Goal: Transaction & Acquisition: Subscribe to service/newsletter

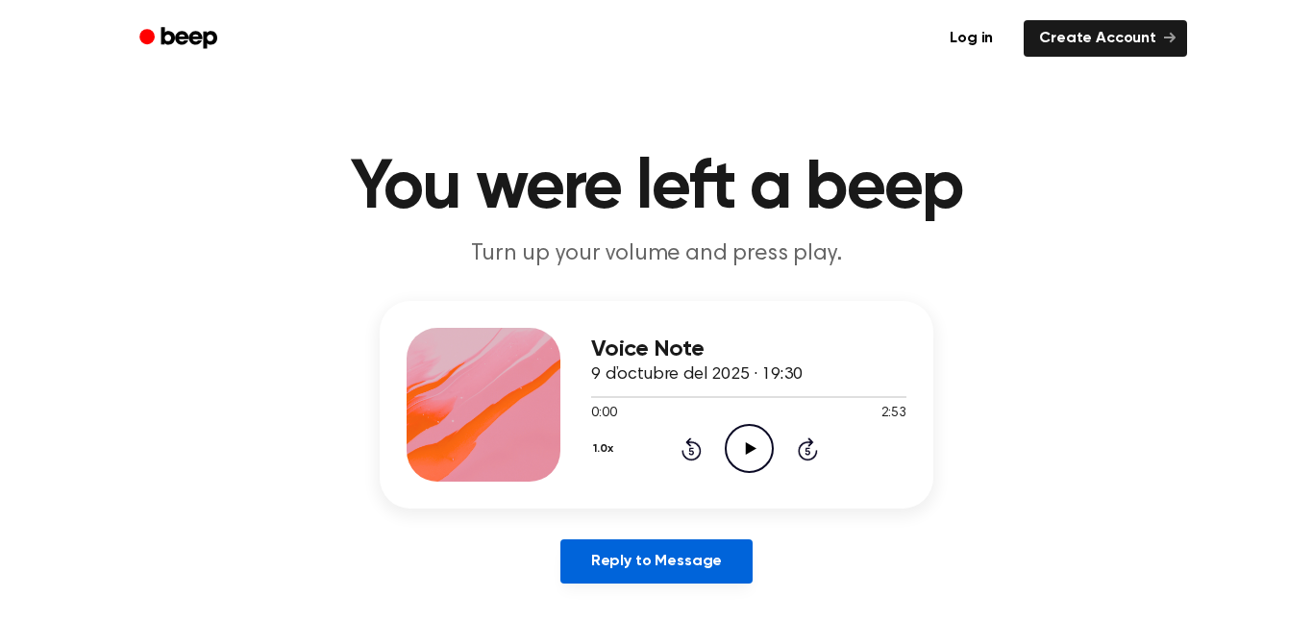
click at [685, 552] on link "Reply to Message" at bounding box center [656, 561] width 192 height 44
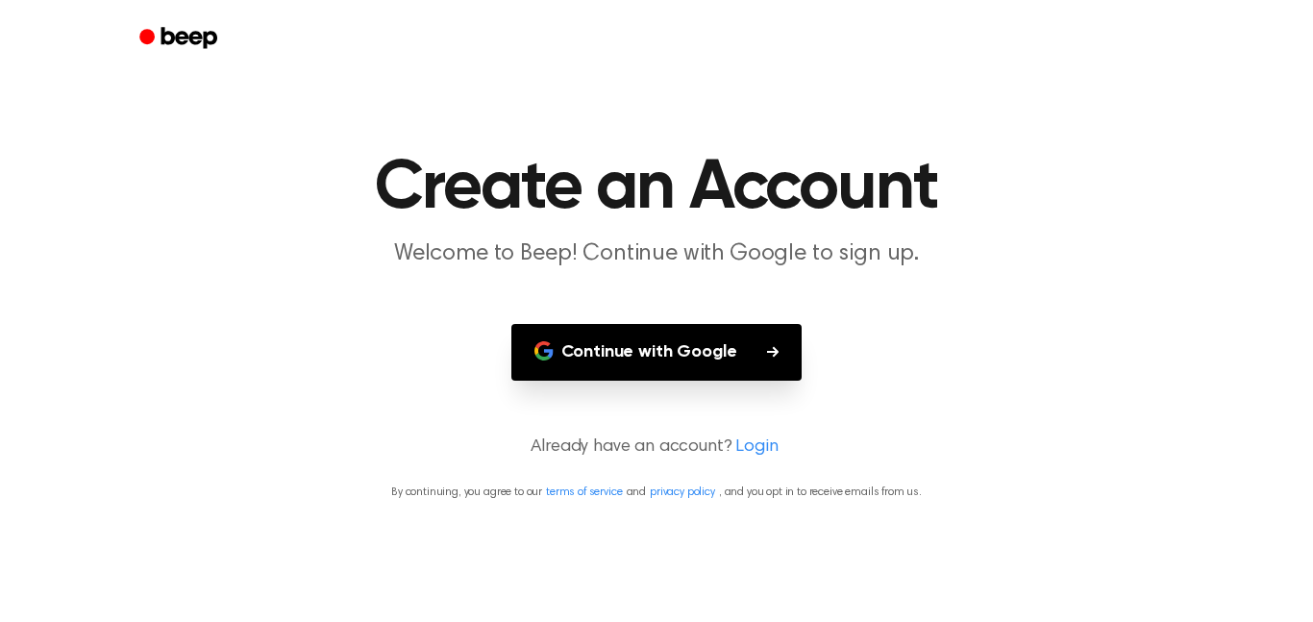
click at [670, 370] on button "Continue with Google" at bounding box center [656, 352] width 291 height 57
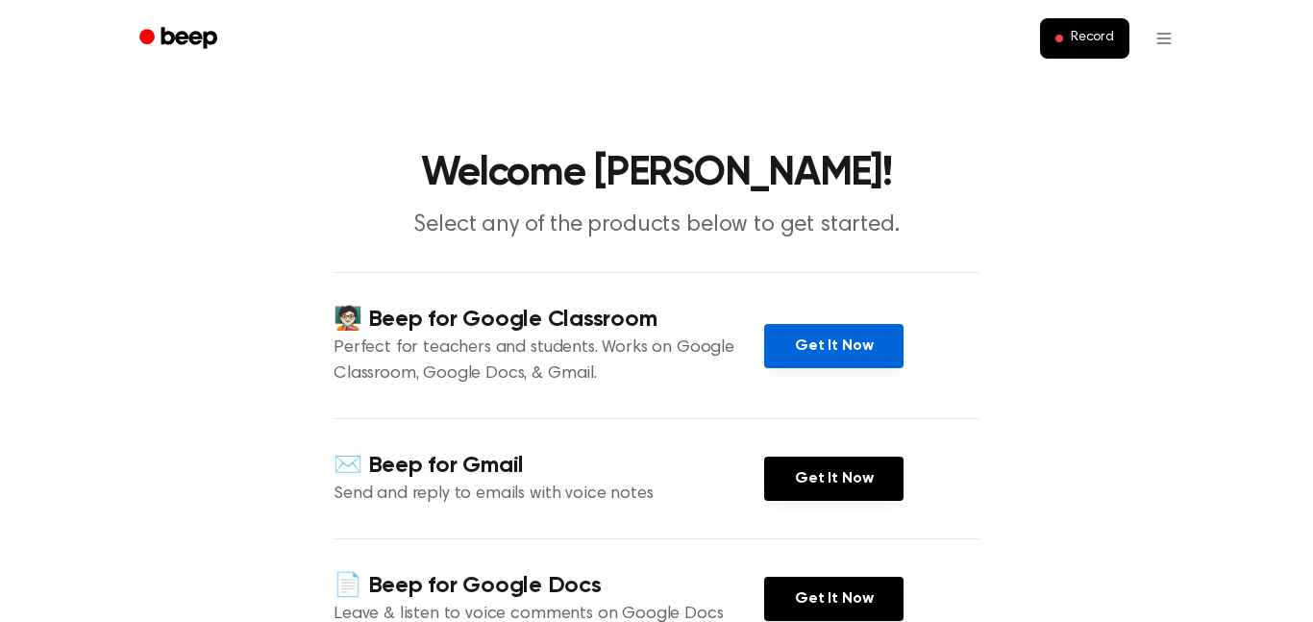
click at [804, 348] on link "Get It Now" at bounding box center [833, 346] width 139 height 44
click at [169, 38] on icon "Beep" at bounding box center [180, 38] width 82 height 28
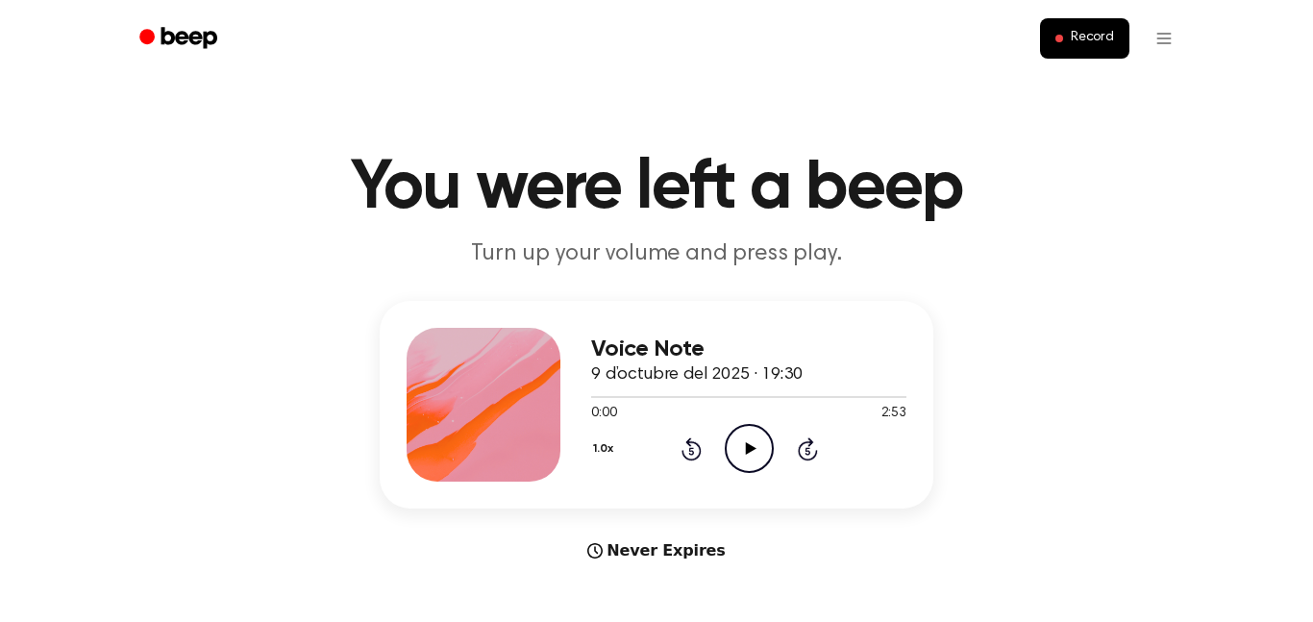
click at [748, 457] on icon "Play Audio" at bounding box center [749, 448] width 49 height 49
click at [748, 457] on icon "Pause Audio" at bounding box center [749, 448] width 49 height 49
click at [748, 457] on icon "Play Audio" at bounding box center [749, 448] width 49 height 49
click at [748, 457] on icon "Pause Audio" at bounding box center [749, 448] width 49 height 49
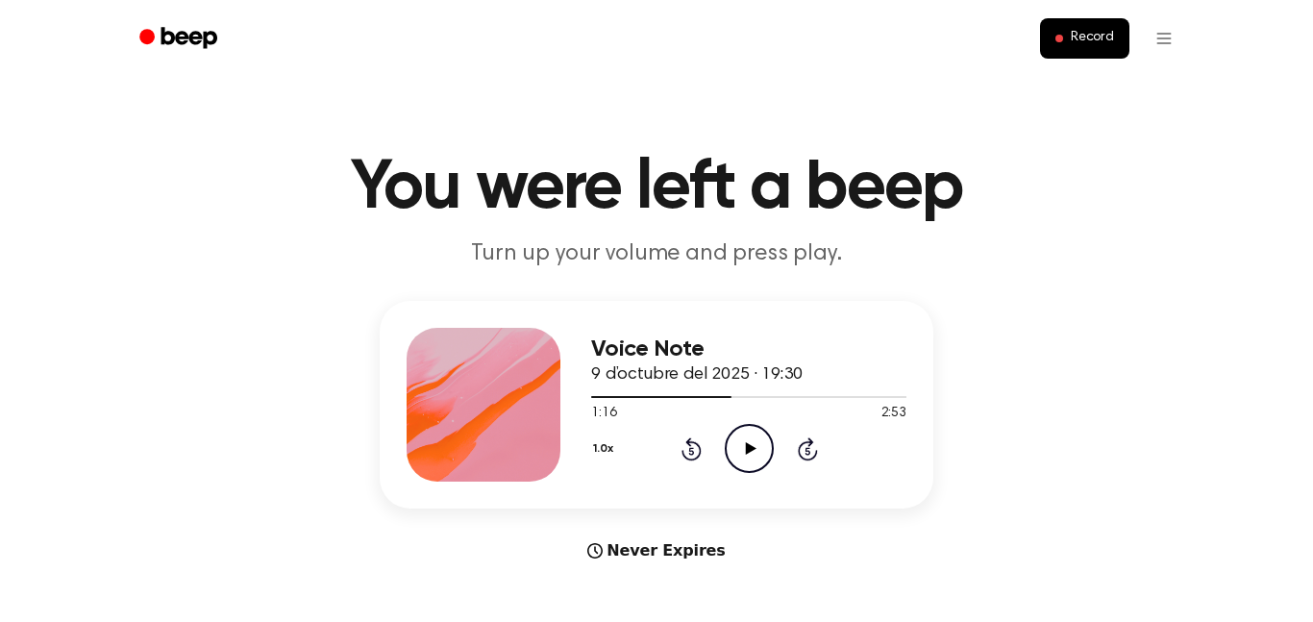
click at [652, 349] on h3 "Voice Note" at bounding box center [748, 349] width 315 height 26
click at [758, 454] on icon "Play Audio" at bounding box center [749, 448] width 49 height 49
click at [758, 454] on icon "Pause Audio" at bounding box center [749, 448] width 49 height 49
